Goal: Task Accomplishment & Management: Manage account settings

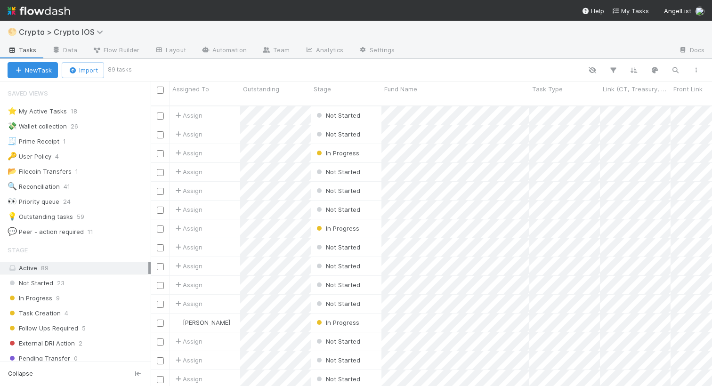
scroll to position [288, 561]
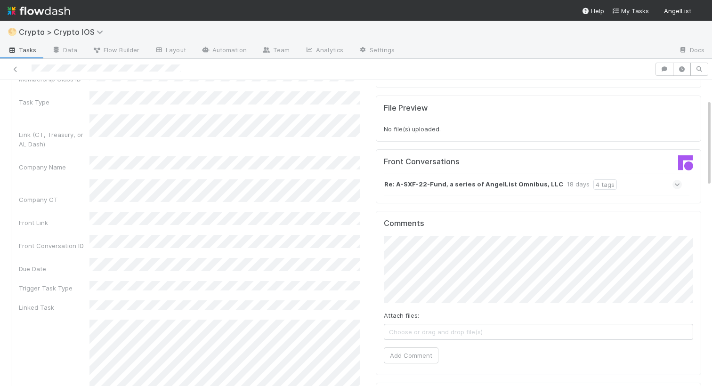
scroll to position [46, 0]
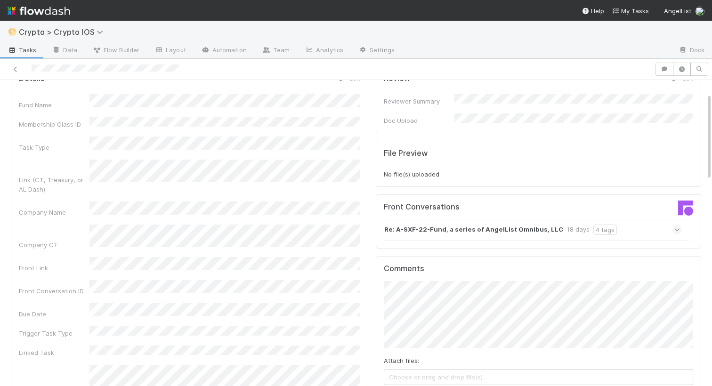
click at [310, 294] on div "Fund Name Membership Class ID Task Type Link (CT, Treasury, or AL Dash) Company…" at bounding box center [189, 299] width 341 height 410
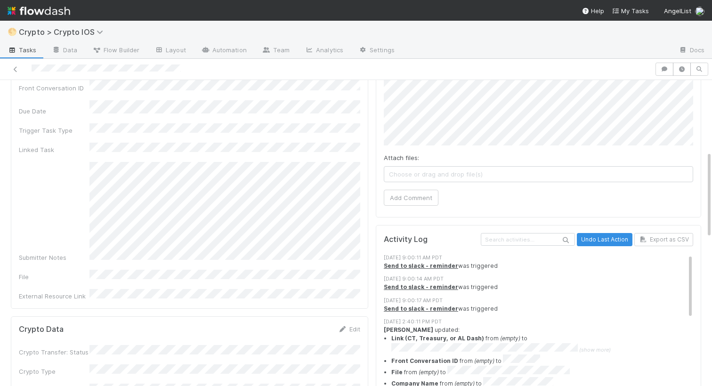
scroll to position [145, 0]
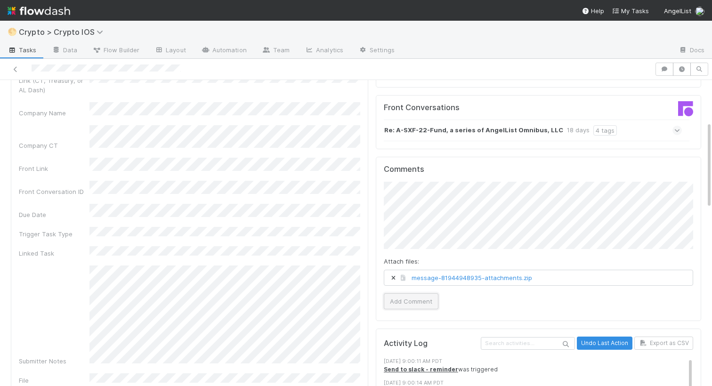
click at [404, 297] on button "Add Comment" at bounding box center [411, 301] width 55 height 16
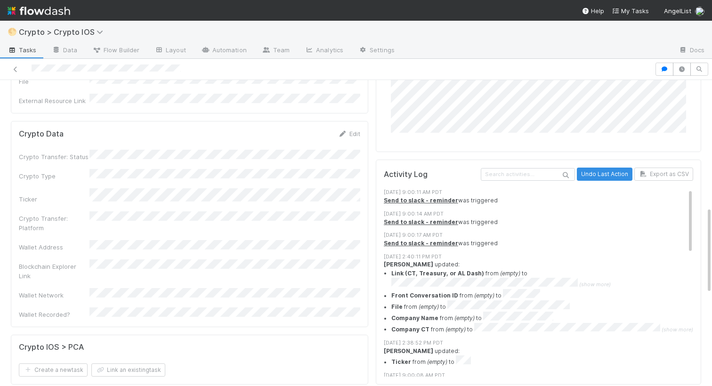
scroll to position [409, 0]
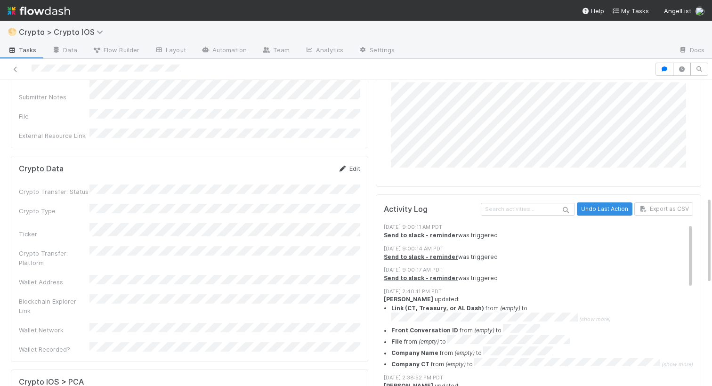
click at [349, 165] on link "Edit" at bounding box center [349, 169] width 22 height 8
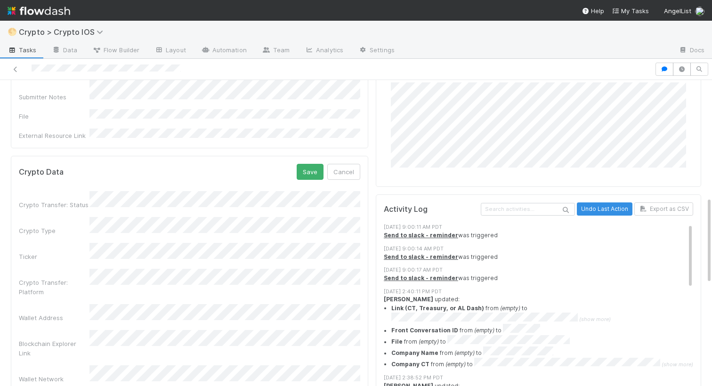
click at [311, 164] on form "Crypto Data Save Cancel Crypto Transfer: Status Crypto Type Ticker Crypto Trans…" at bounding box center [189, 283] width 341 height 239
click at [309, 164] on button "Save" at bounding box center [310, 172] width 27 height 16
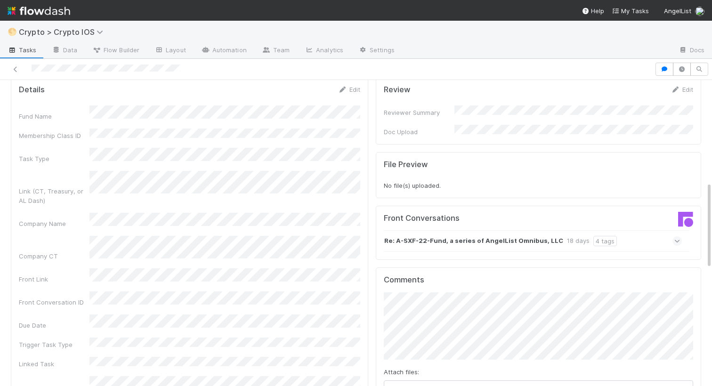
scroll to position [0, 0]
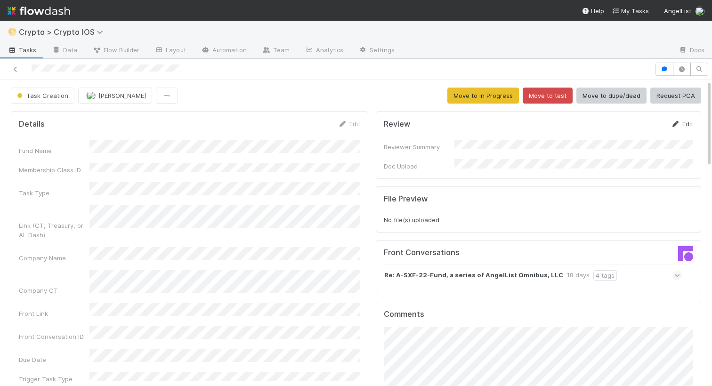
click at [673, 122] on icon at bounding box center [675, 124] width 9 height 6
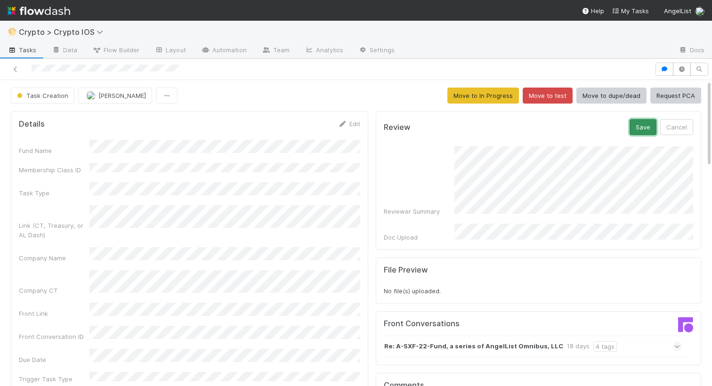
click at [642, 127] on button "Save" at bounding box center [643, 127] width 27 height 16
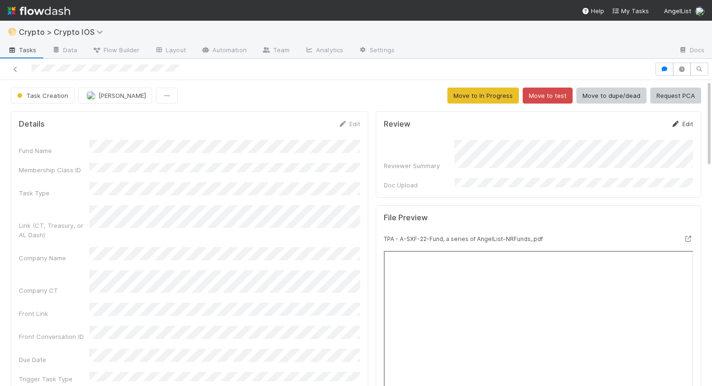
click at [684, 123] on link "Edit" at bounding box center [682, 124] width 22 height 8
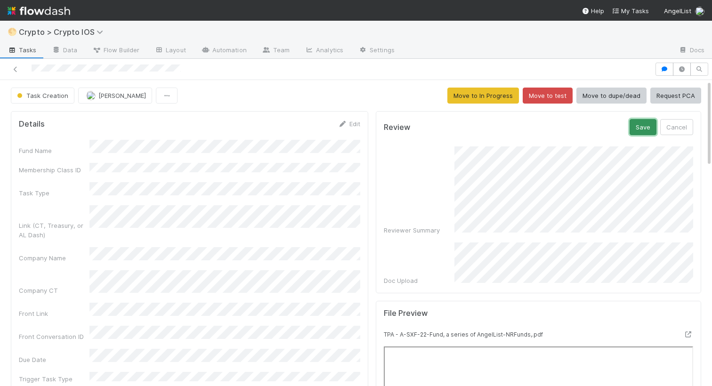
click at [646, 126] on button "Save" at bounding box center [643, 127] width 27 height 16
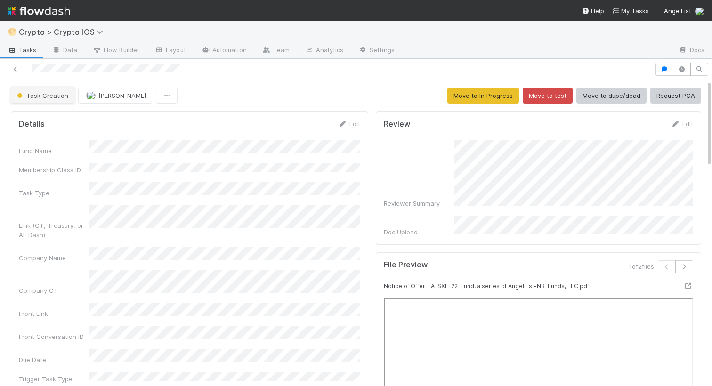
click at [60, 95] on span "Task Creation" at bounding box center [41, 96] width 53 height 8
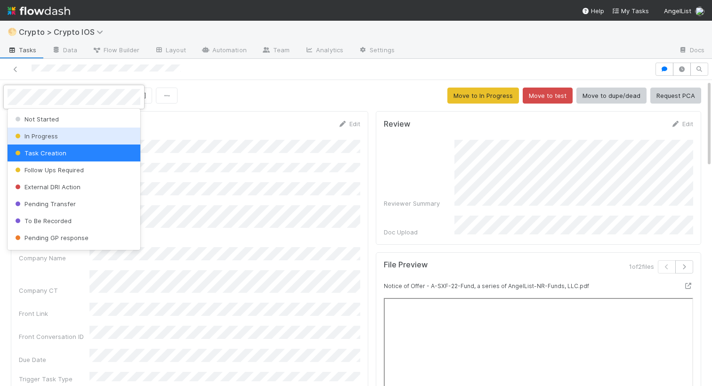
click at [63, 129] on div "In Progress" at bounding box center [74, 136] width 133 height 17
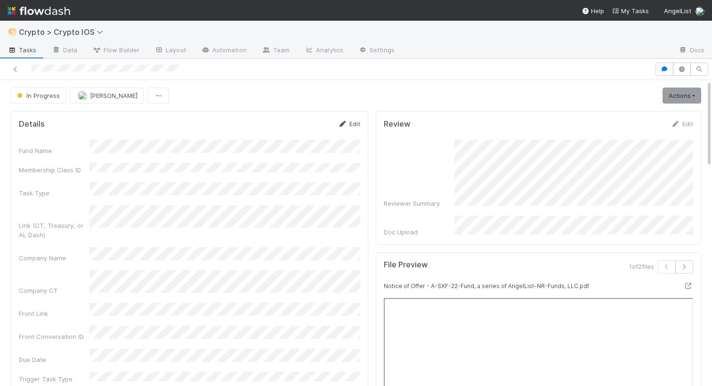
click at [347, 125] on link "Edit" at bounding box center [349, 124] width 22 height 8
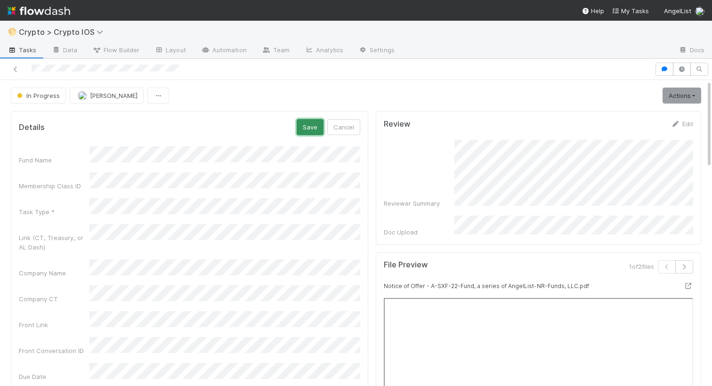
click at [306, 128] on button "Save" at bounding box center [310, 127] width 27 height 16
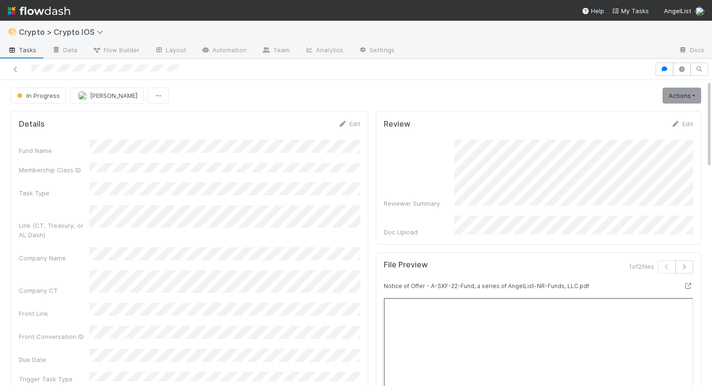
click at [683, 121] on link "Edit" at bounding box center [682, 124] width 22 height 8
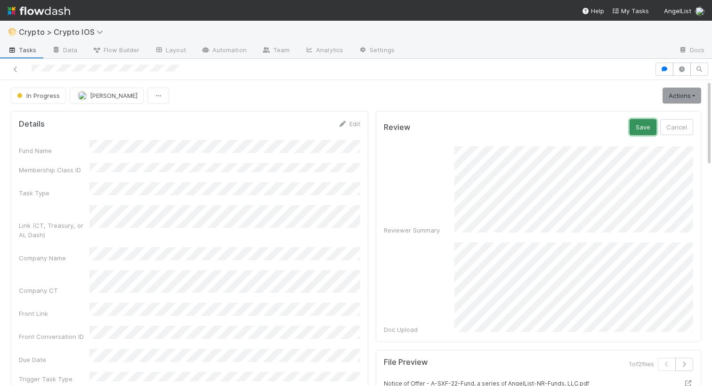
click at [651, 124] on button "Save" at bounding box center [643, 127] width 27 height 16
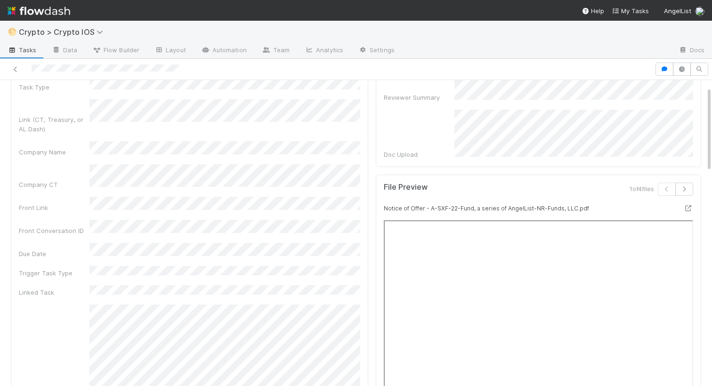
scroll to position [151, 0]
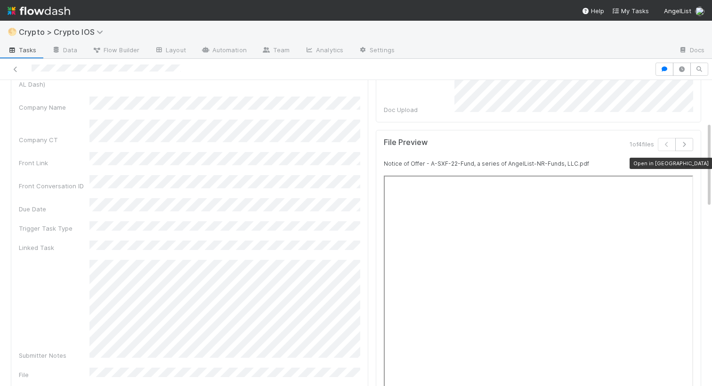
click at [684, 161] on icon at bounding box center [688, 164] width 9 height 6
click at [688, 142] on button "button" at bounding box center [684, 144] width 18 height 13
click at [688, 142] on icon "button" at bounding box center [683, 145] width 9 height 6
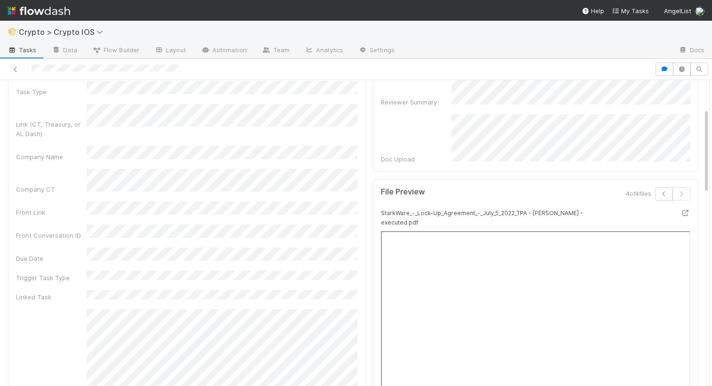
scroll to position [0, 0]
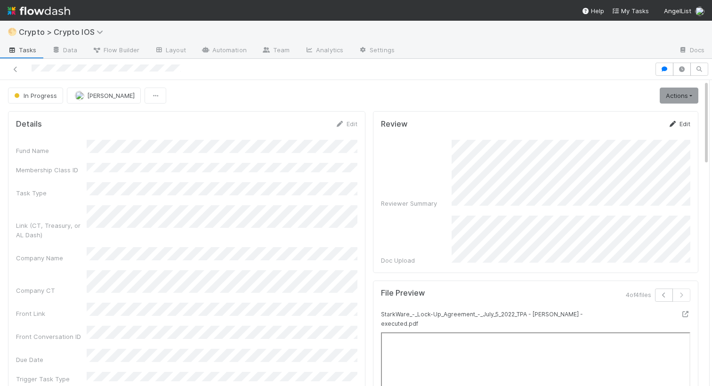
click at [690, 120] on link "Edit" at bounding box center [679, 124] width 22 height 8
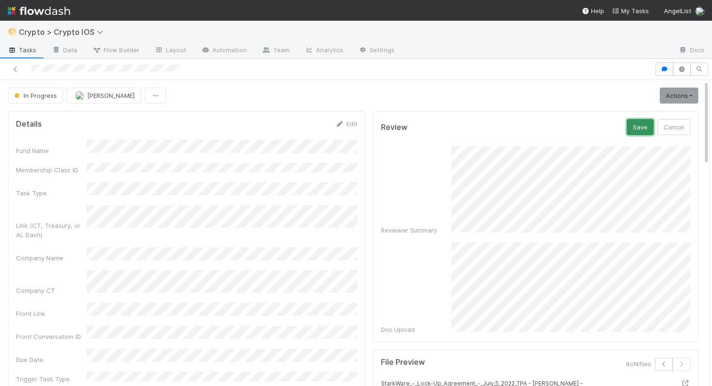
click at [633, 131] on button "Save" at bounding box center [640, 127] width 27 height 16
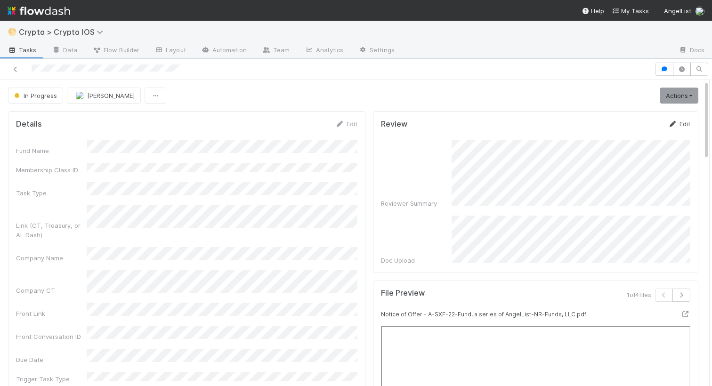
click at [679, 120] on link "Edit" at bounding box center [679, 124] width 22 height 8
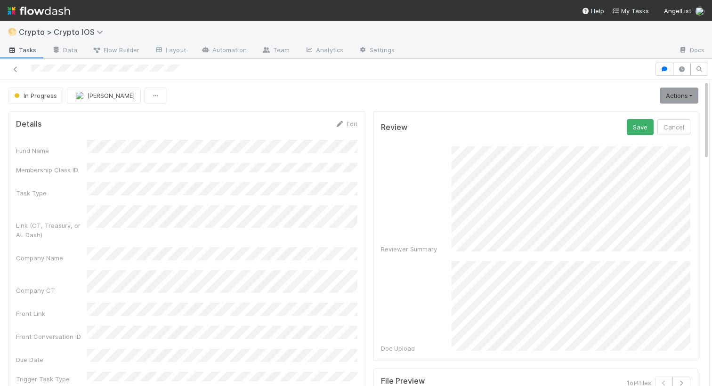
click at [450, 233] on div "Reviewer Summary" at bounding box center [535, 199] width 309 height 107
click at [640, 135] on button "Save" at bounding box center [640, 127] width 27 height 16
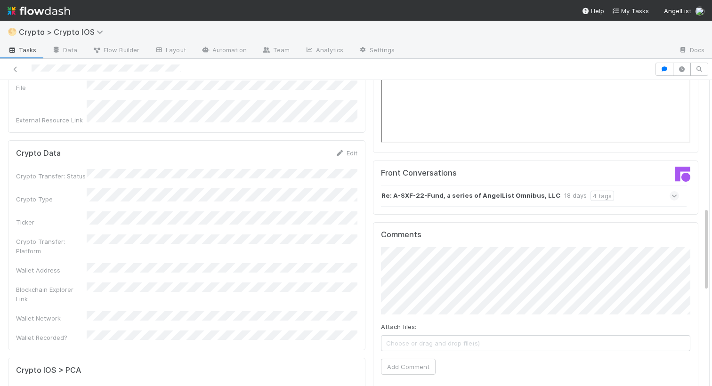
scroll to position [498, 0]
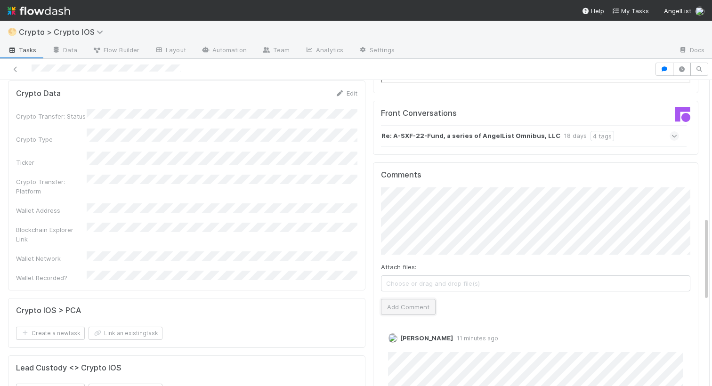
click at [404, 304] on button "Add Comment" at bounding box center [408, 307] width 55 height 16
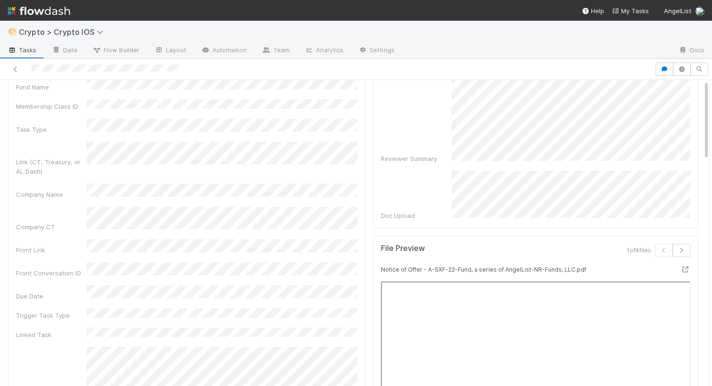
scroll to position [0, 0]
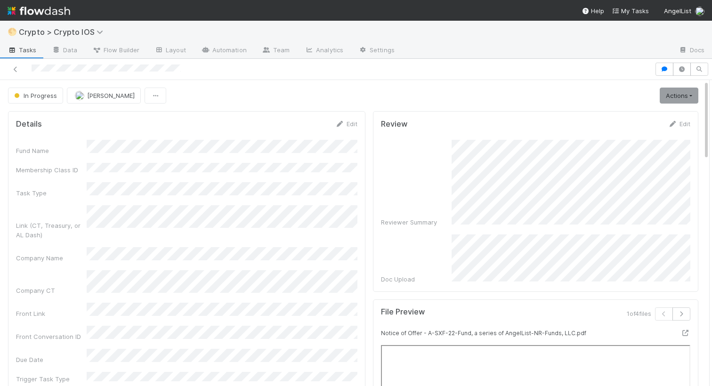
click at [687, 119] on div "Edit" at bounding box center [679, 123] width 22 height 9
click at [683, 124] on link "Edit" at bounding box center [679, 124] width 22 height 8
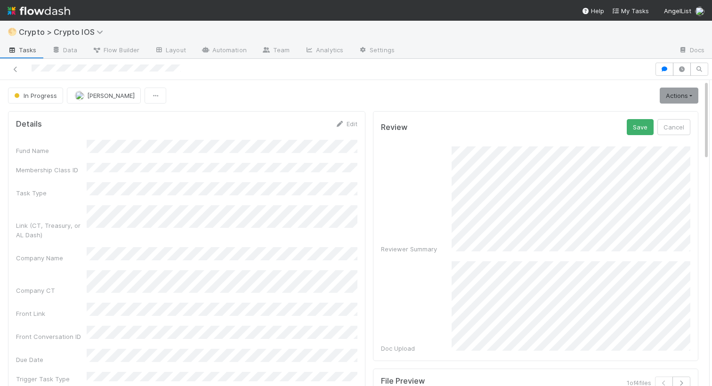
click at [642, 114] on div "Review Save Cancel Reviewer Summary Doc Upload" at bounding box center [535, 236] width 325 height 250
click at [641, 127] on button "Save" at bounding box center [640, 127] width 27 height 16
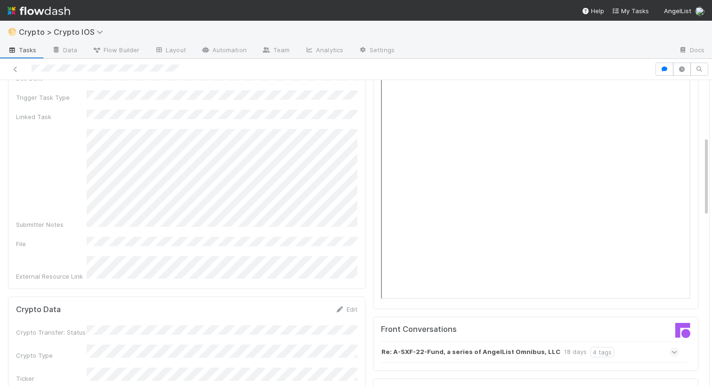
scroll to position [553, 0]
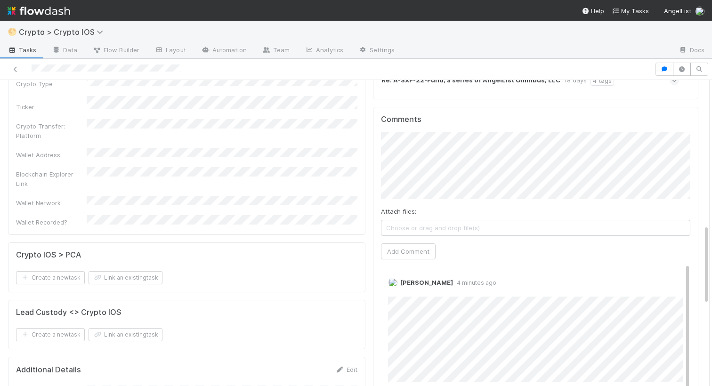
click at [392, 238] on div "Attach files: Choose or drag and drop file(s) Add Comment" at bounding box center [535, 196] width 309 height 128
click at [393, 244] on button "Add Comment" at bounding box center [408, 251] width 55 height 16
click at [403, 288] on link "Edit" at bounding box center [401, 292] width 11 height 8
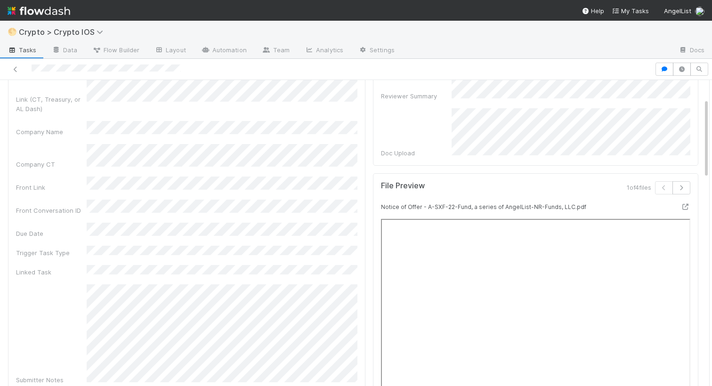
scroll to position [0, 0]
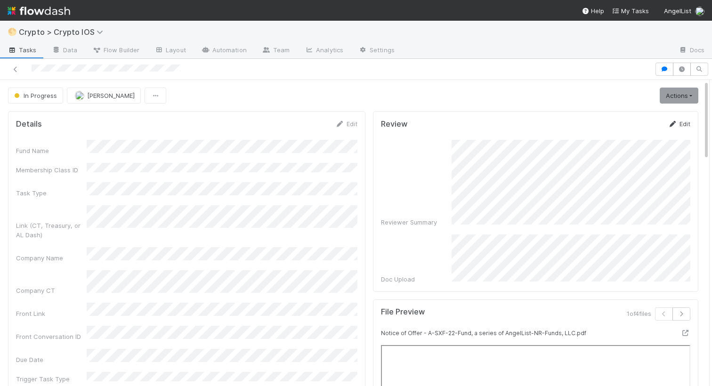
click at [682, 121] on link "Edit" at bounding box center [679, 124] width 22 height 8
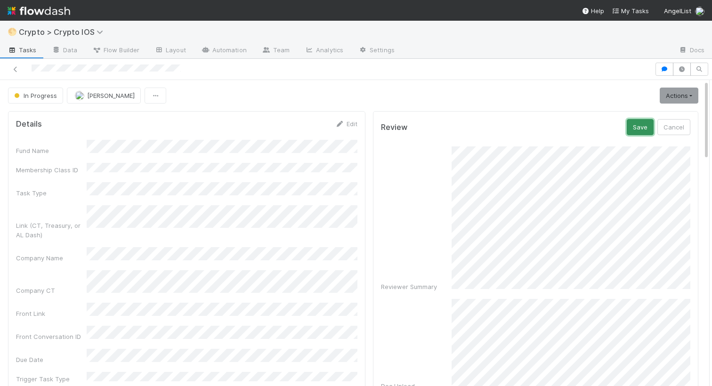
click at [643, 131] on button "Save" at bounding box center [640, 127] width 27 height 16
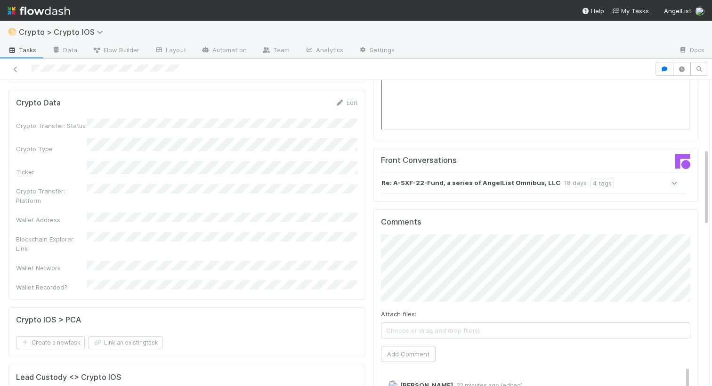
scroll to position [592, 0]
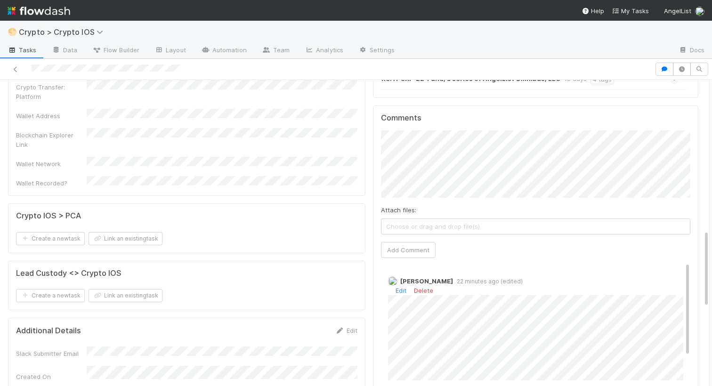
click at [426, 121] on div "Comments Attach files: Choose or drag and drop file(s) Add Comment Nathalie Gua…" at bounding box center [535, 281] width 309 height 337
click at [396, 230] on div "Attach files: Choose or drag and drop file(s) Add Comment" at bounding box center [535, 194] width 309 height 128
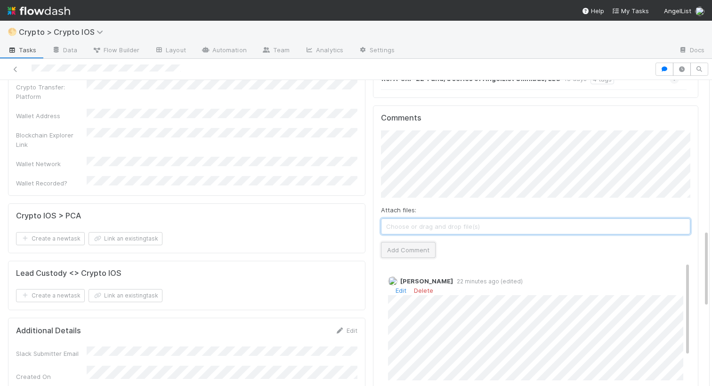
click at [400, 247] on button "Add Comment" at bounding box center [408, 250] width 55 height 16
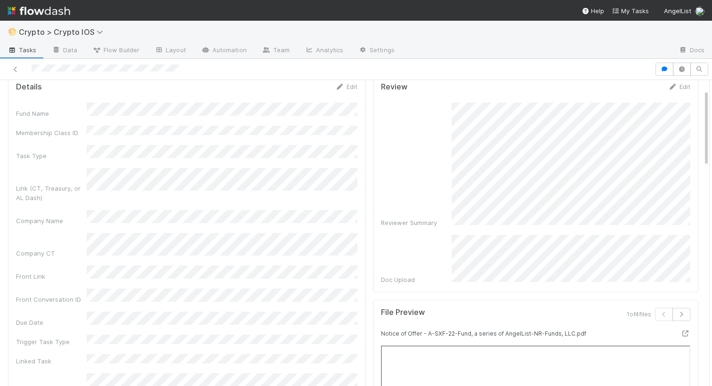
scroll to position [0, 0]
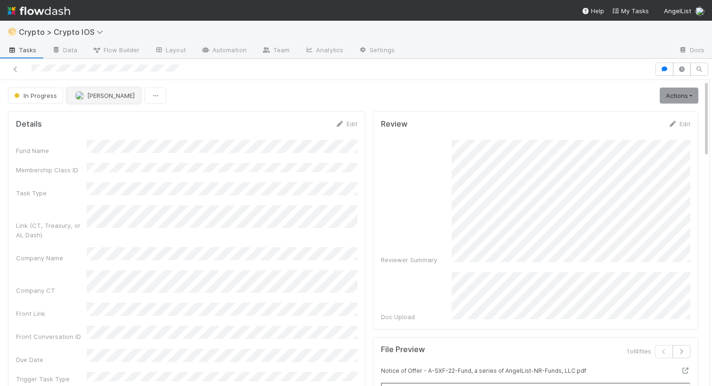
click at [92, 91] on button "Nathalie Gualito" at bounding box center [104, 96] width 74 height 16
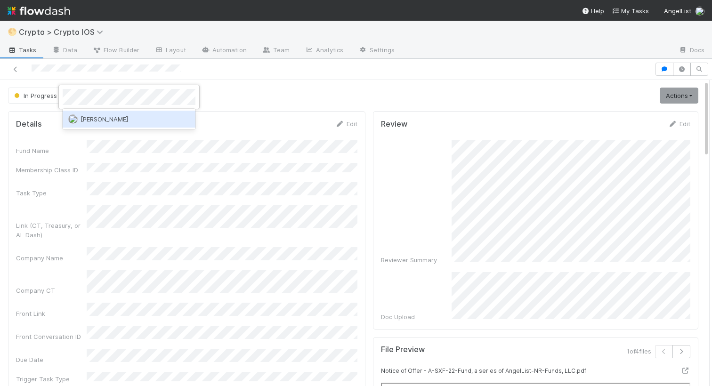
click at [98, 117] on span "[PERSON_NAME]" at bounding box center [105, 119] width 48 height 8
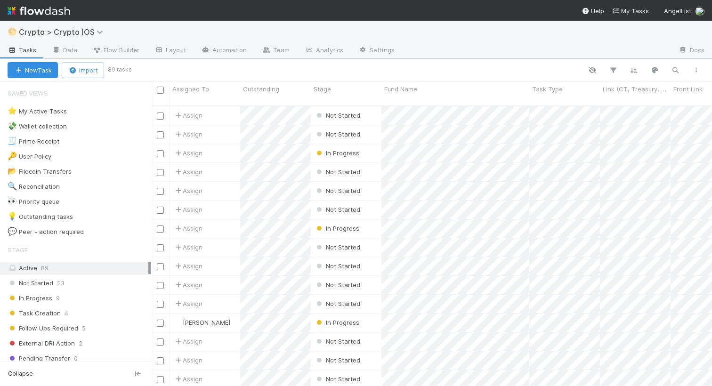
scroll to position [288, 561]
click at [89, 186] on div "🔍 Reconciliation 41" at bounding box center [79, 187] width 143 height 12
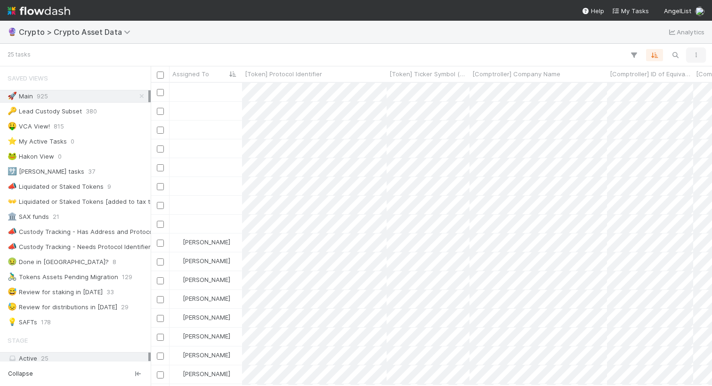
click at [693, 56] on icon "button" at bounding box center [695, 55] width 9 height 6
click at [525, 36] on div "View as list Comments" at bounding box center [356, 193] width 712 height 386
click at [125, 33] on icon at bounding box center [128, 32] width 9 height 8
click at [149, 32] on div "Search workflows" at bounding box center [356, 193] width 712 height 386
click at [693, 60] on button "button" at bounding box center [695, 55] width 17 height 12
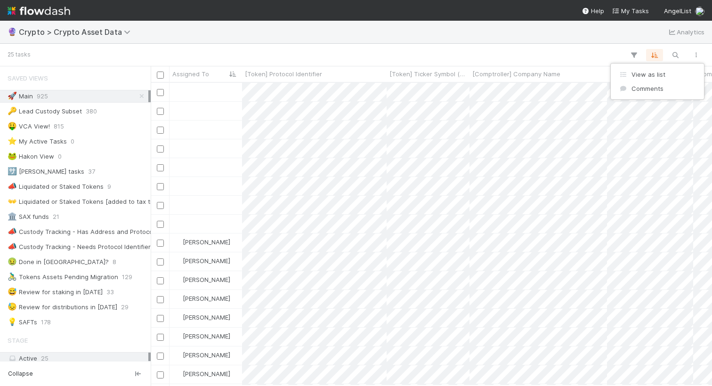
click at [562, 50] on div "View as list Comments" at bounding box center [356, 193] width 712 height 386
click at [671, 14] on span "AngelList" at bounding box center [677, 11] width 27 height 8
click at [638, 50] on div "AngelList" at bounding box center [676, 49] width 86 height 9
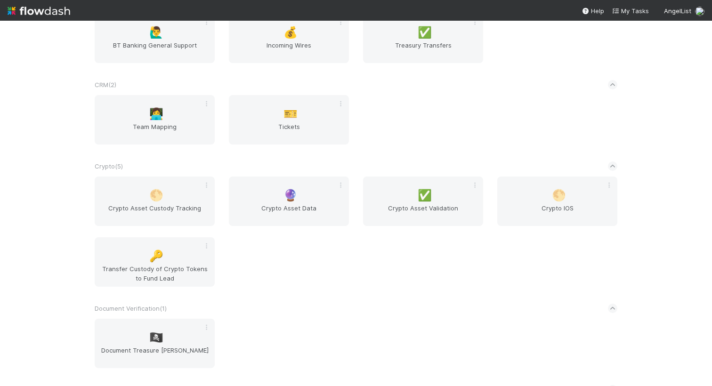
scroll to position [225, 0]
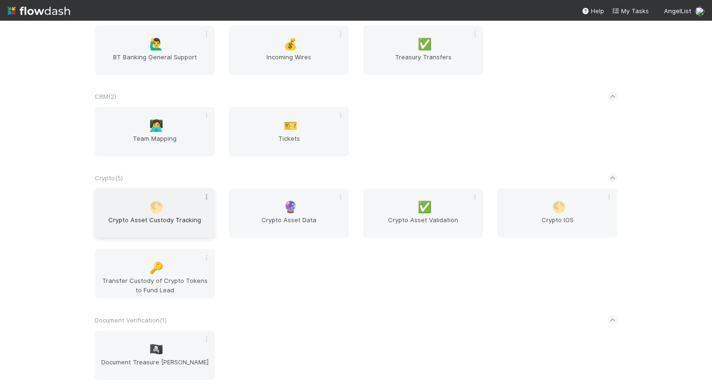
click at [209, 199] on icon at bounding box center [206, 197] width 9 height 6
click at [212, 180] on div "Favorite Leave" at bounding box center [356, 193] width 712 height 386
click at [171, 222] on span "Crypto Asset Custody Tracking" at bounding box center [154, 224] width 113 height 19
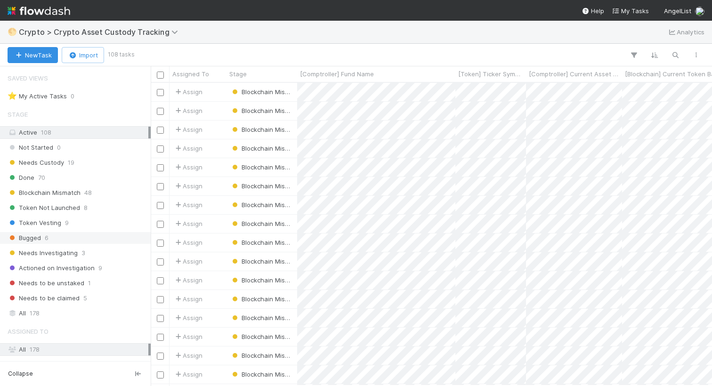
scroll to position [27, 0]
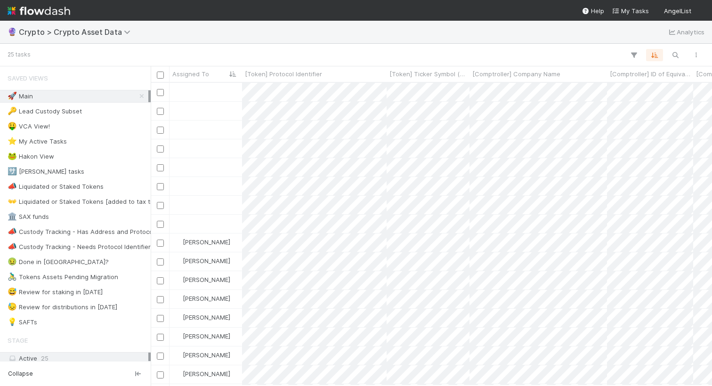
scroll to position [303, 561]
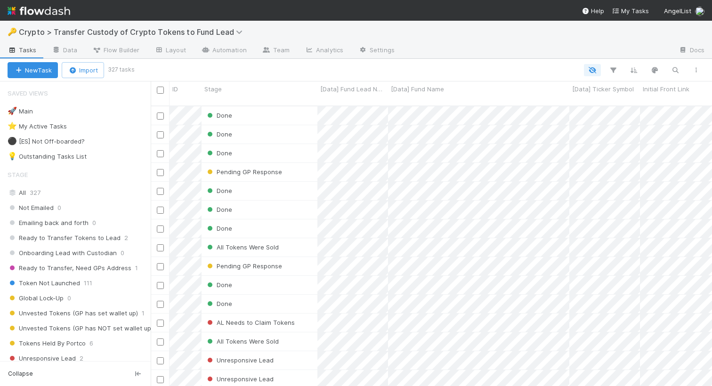
scroll to position [0, 0]
click at [673, 71] on icon "button" at bounding box center [675, 70] width 9 height 8
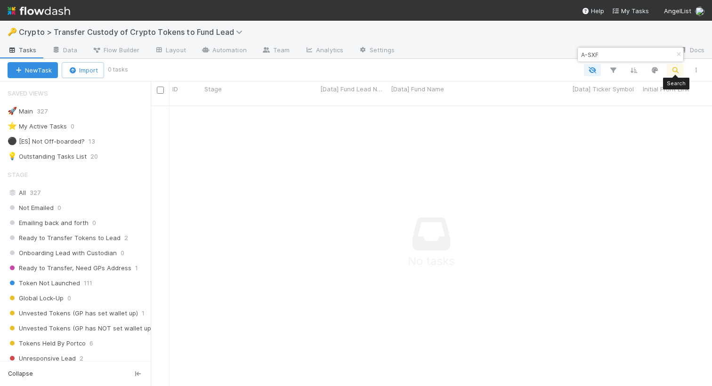
scroll to position [288, 561]
type input "A-SXF"
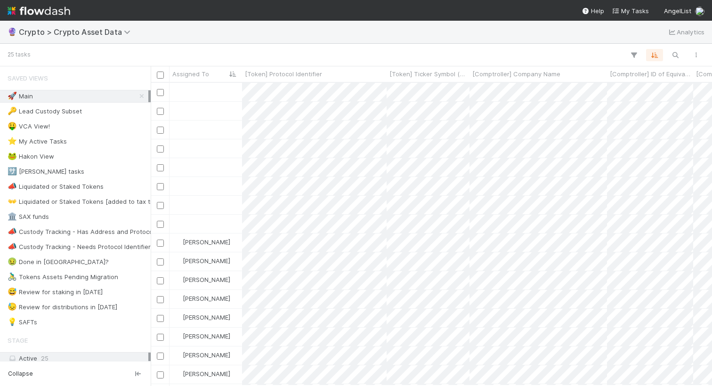
scroll to position [303, 561]
click at [671, 59] on button "button" at bounding box center [675, 55] width 17 height 12
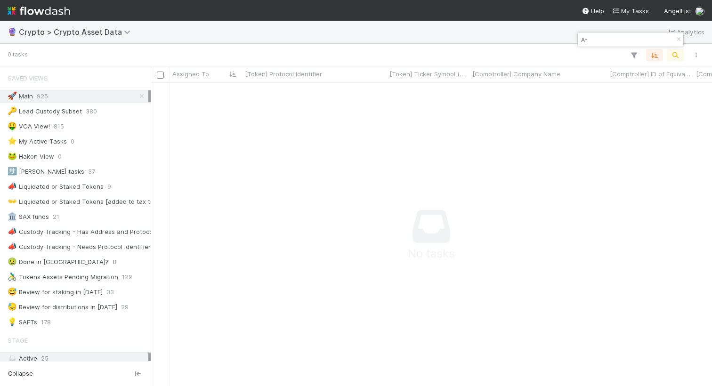
type input "A"
type input "[PERSON_NAME]"
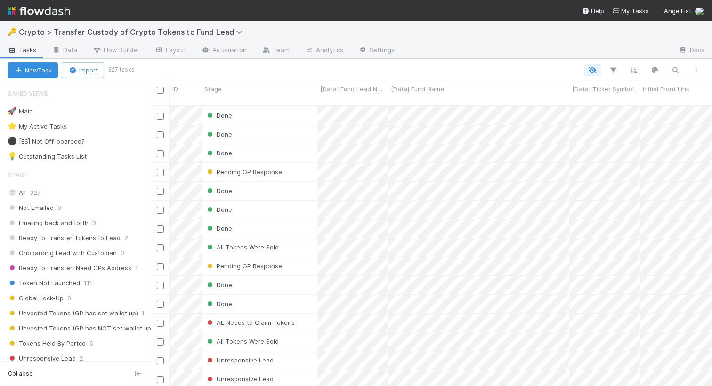
scroll to position [288, 561]
click at [672, 67] on icon "button" at bounding box center [675, 70] width 9 height 8
type input "[PERSON_NAME]"
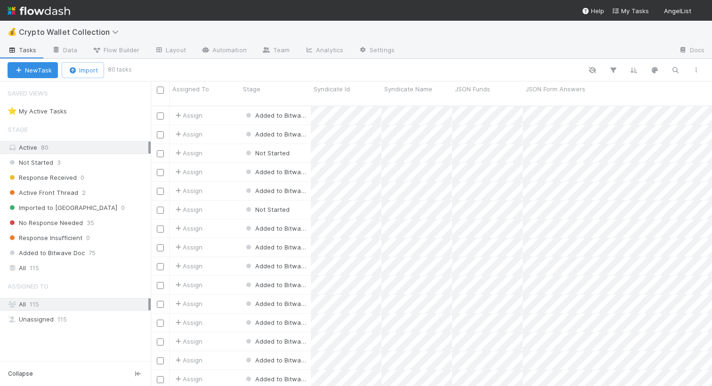
scroll to position [0, 0]
click at [275, 53] on link "Team" at bounding box center [275, 50] width 43 height 15
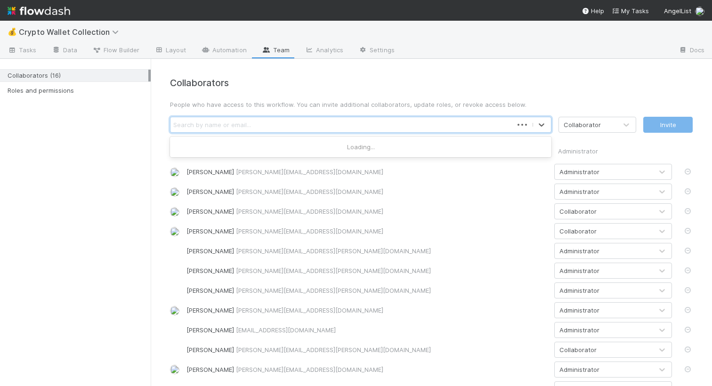
click at [308, 118] on div "Search by name or email..." at bounding box center [341, 124] width 342 height 15
type input "michael"
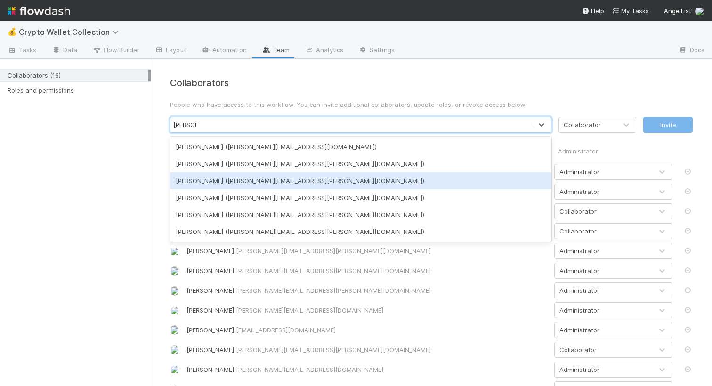
click at [249, 181] on div "Michael Guidi (michael.guidi@belltowerfunds.com)" at bounding box center [360, 180] width 381 height 17
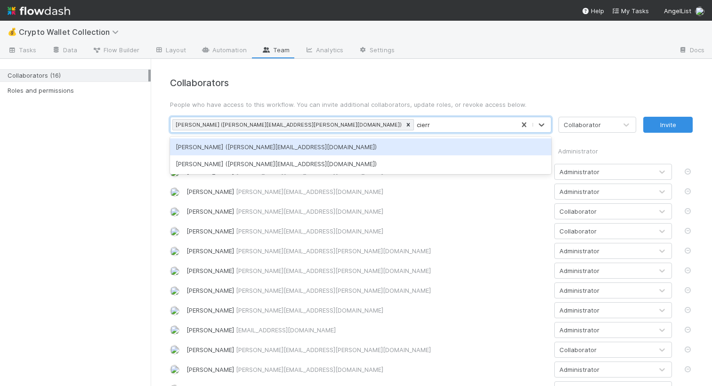
type input "cierra"
click at [285, 143] on div "Cierra Catarino (cierra@belltowerfunds.com)" at bounding box center [360, 146] width 381 height 17
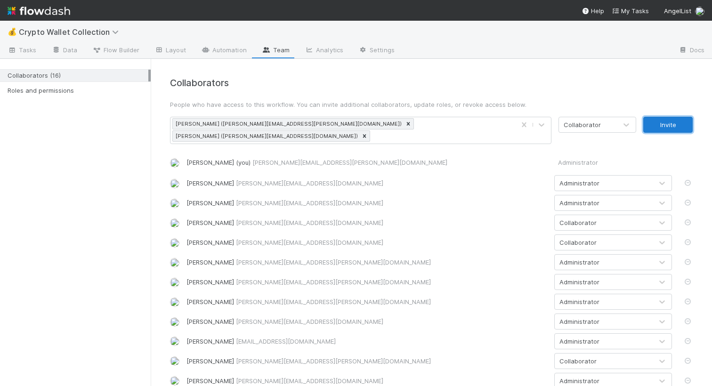
click at [668, 124] on button "Invite" at bounding box center [667, 125] width 49 height 16
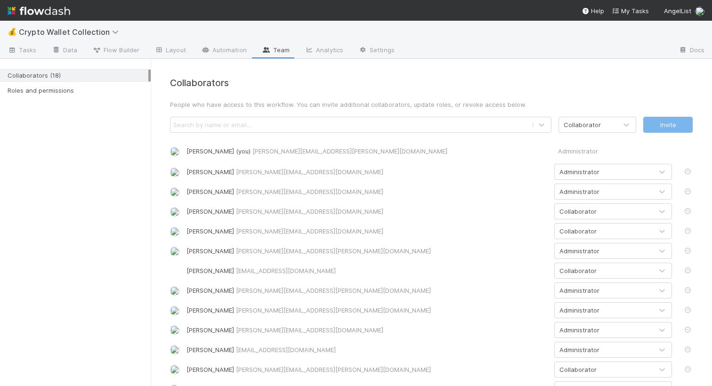
scroll to position [121, 0]
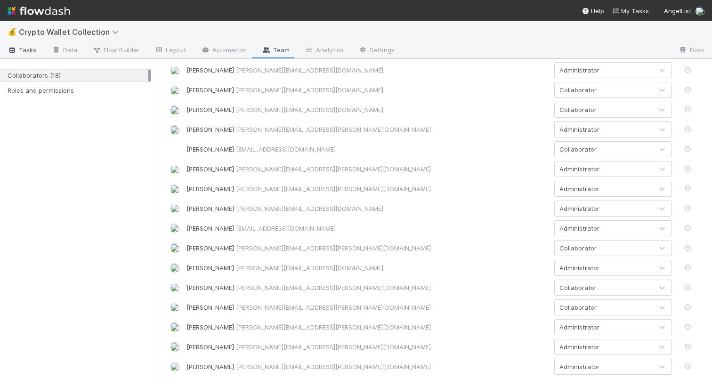
click at [33, 52] on span "Tasks" at bounding box center [22, 49] width 29 height 9
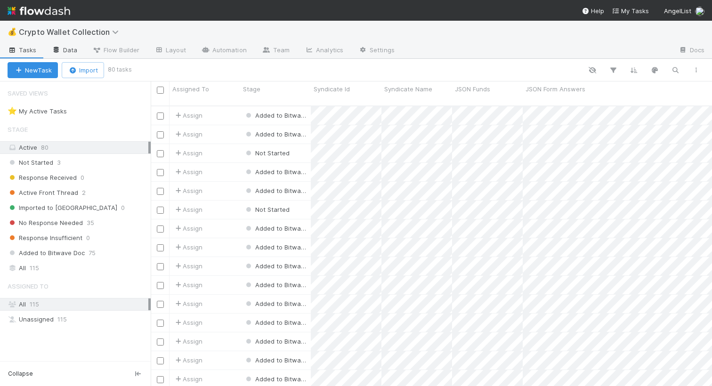
scroll to position [288, 561]
click at [674, 69] on icon "button" at bounding box center [675, 70] width 9 height 8
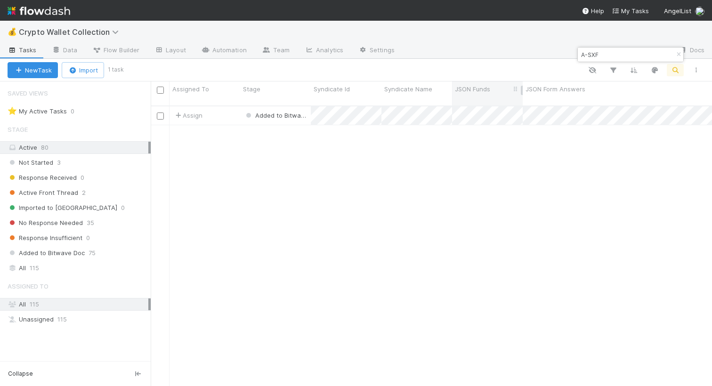
type input "A-SXF"
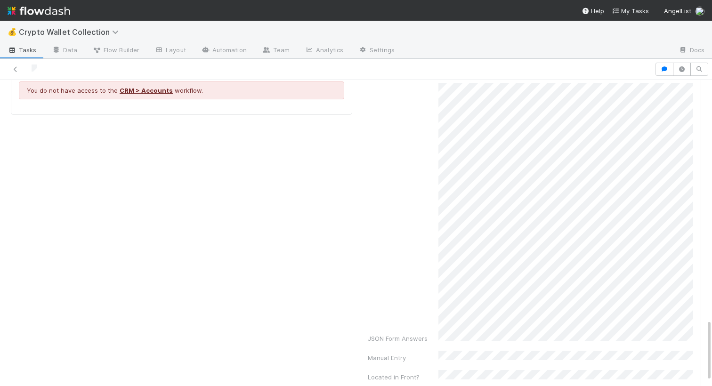
scroll to position [1192, 0]
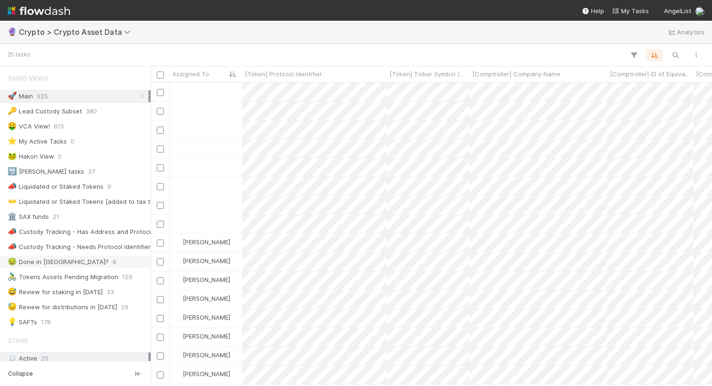
scroll to position [208, 0]
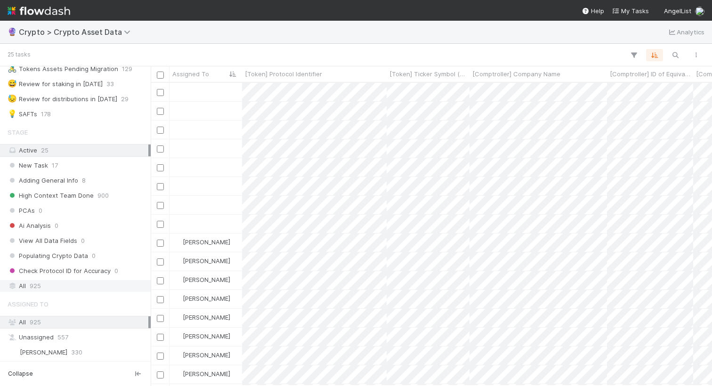
click at [50, 285] on div "All 925" at bounding box center [78, 286] width 141 height 12
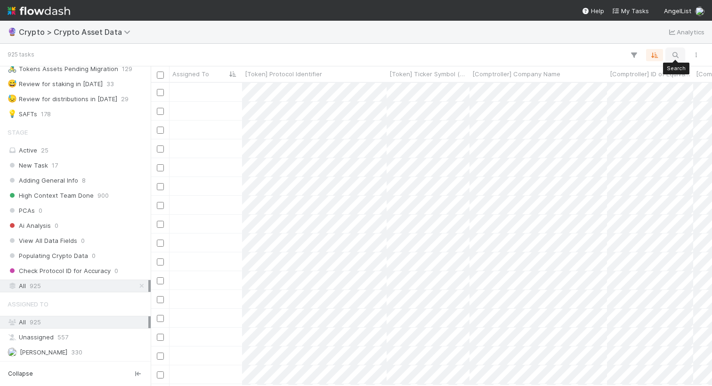
click at [679, 58] on icon "button" at bounding box center [675, 55] width 9 height 8
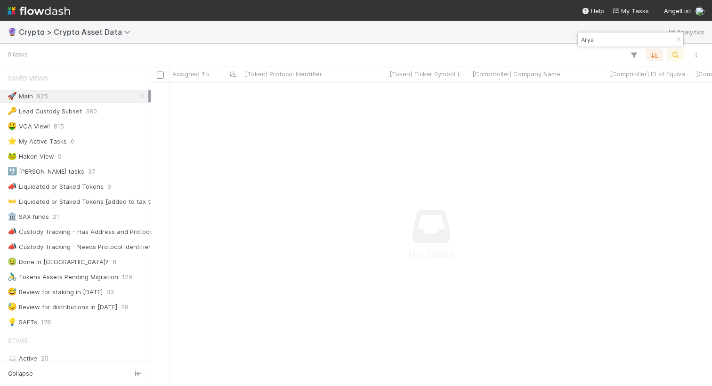
type input "Arya"
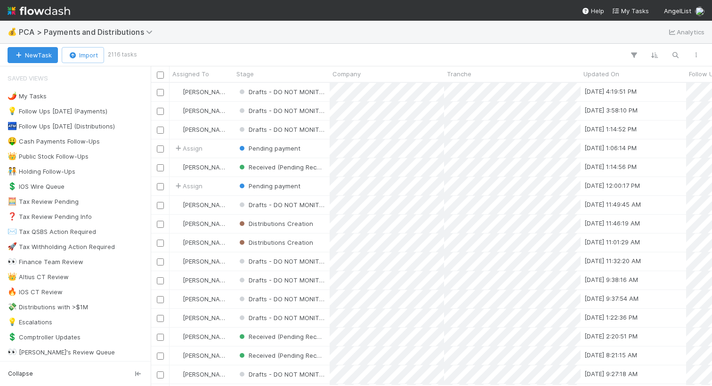
scroll to position [303, 561]
click at [679, 52] on icon "button" at bounding box center [675, 55] width 9 height 8
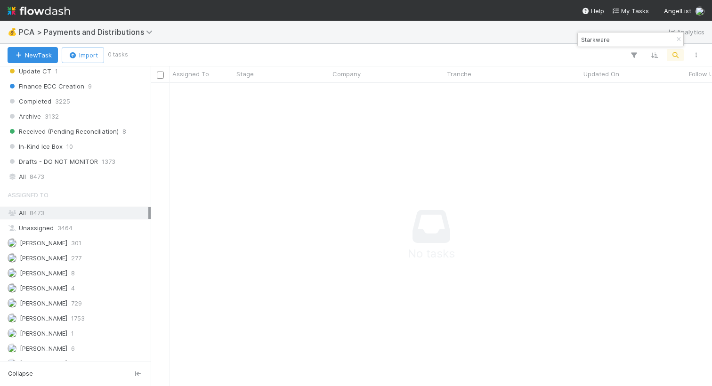
scroll to position [716, 0]
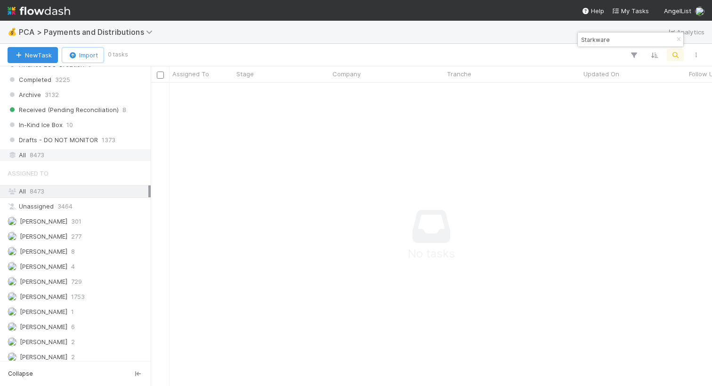
click at [49, 157] on div "All 8473" at bounding box center [78, 155] width 141 height 12
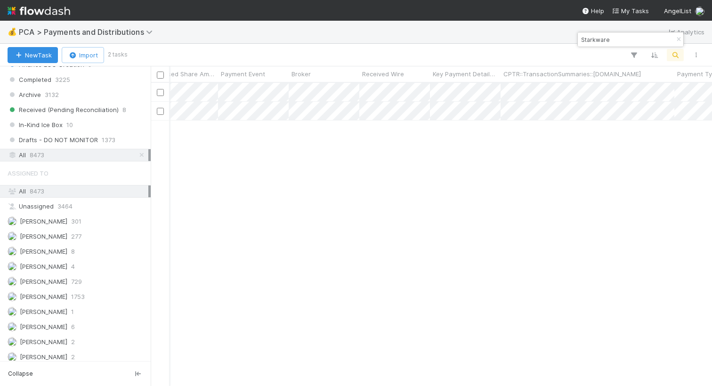
scroll to position [0, 1893]
drag, startPoint x: 573, startPoint y: 40, endPoint x: 579, endPoint y: 39, distance: 6.3
click at [579, 39] on div "Starkware" at bounding box center [626, 39] width 96 height 11
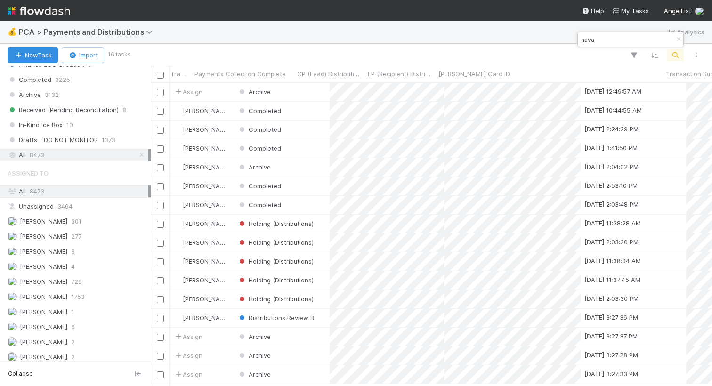
scroll to position [0, 2361]
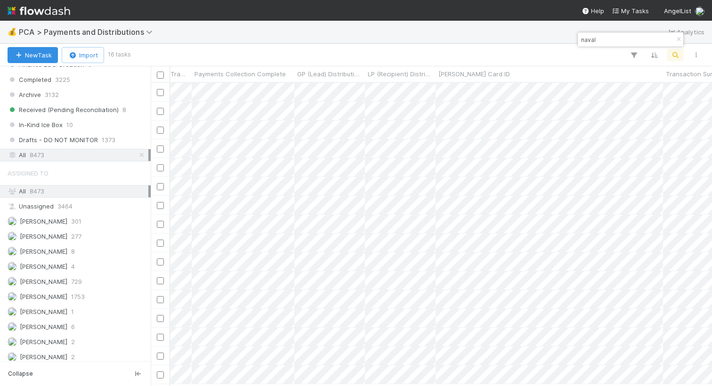
type input "naval"
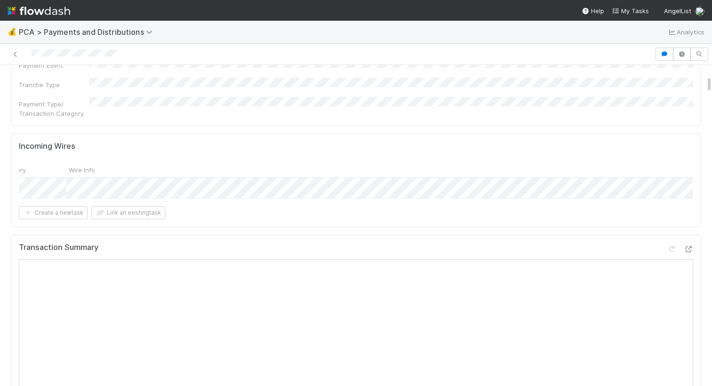
scroll to position [0, 1202]
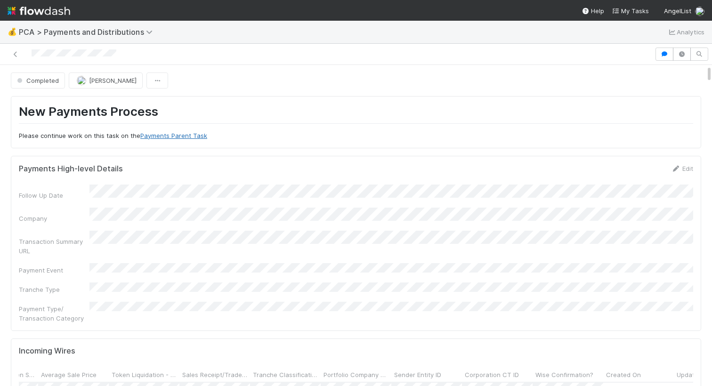
click at [169, 135] on link "Payments Parent Task" at bounding box center [173, 136] width 67 height 8
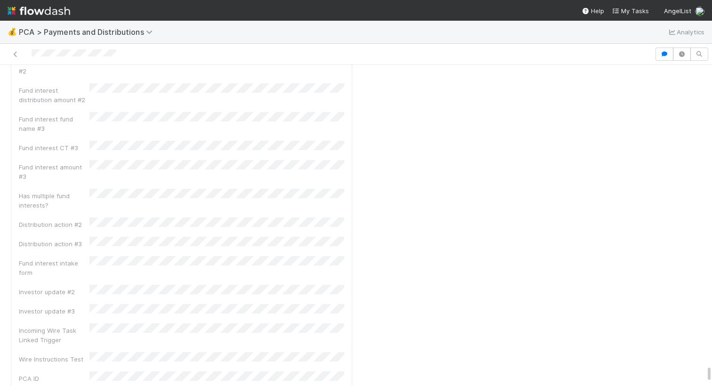
scroll to position [6133, 0]
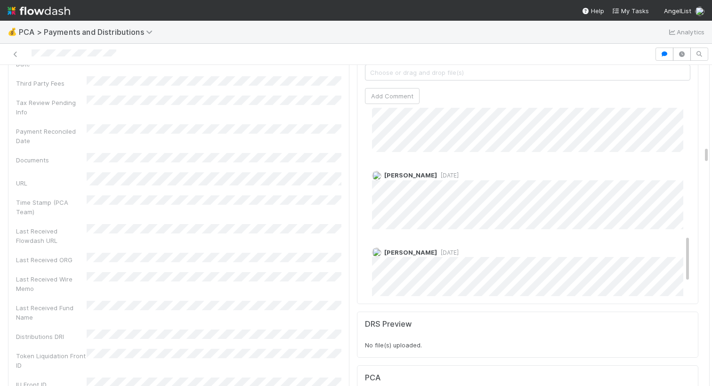
scroll to position [557, 0]
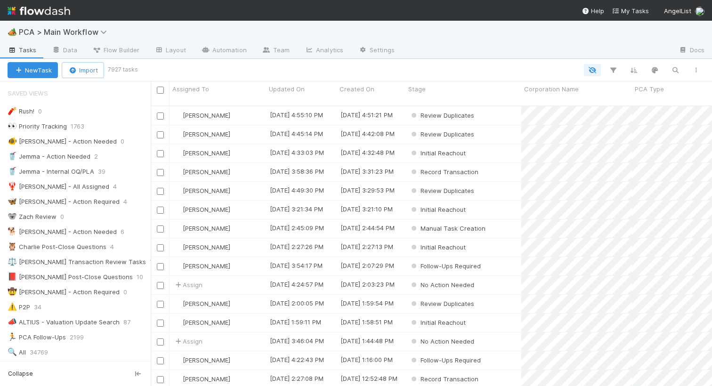
scroll to position [0, 0]
click at [80, 198] on div "🦋 [PERSON_NAME] - Action Required" at bounding box center [64, 202] width 112 height 12
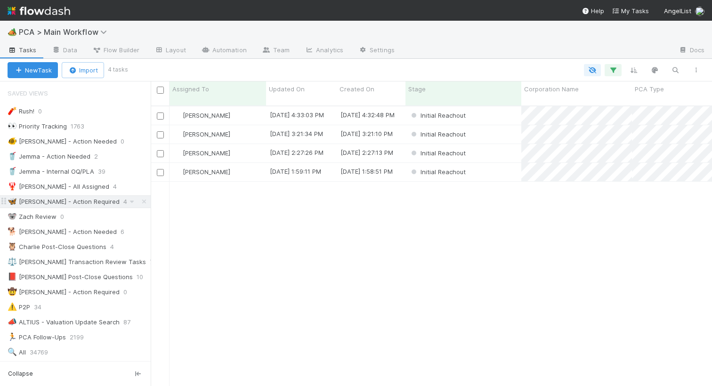
scroll to position [288, 561]
